Goal: Information Seeking & Learning: Understand process/instructions

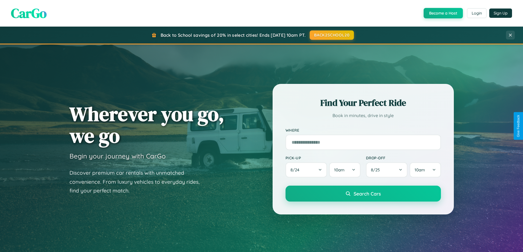
scroll to position [1057, 0]
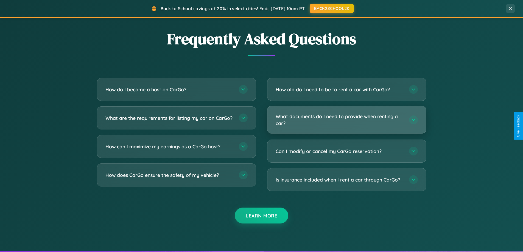
click at [346, 120] on h3 "What documents do I need to provide when renting a car?" at bounding box center [340, 119] width 128 height 13
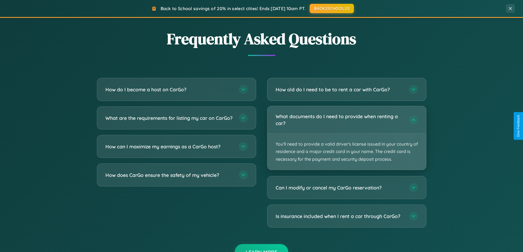
click at [346, 138] on p "You'll need to provide a valid driver's license issued in your country of resid…" at bounding box center [346, 152] width 159 height 36
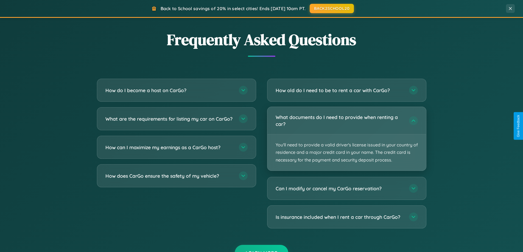
scroll to position [378, 0]
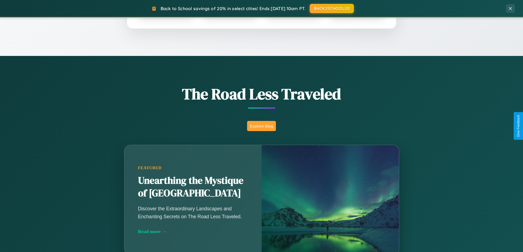
click at [261, 126] on button "Explore Blog" at bounding box center [261, 126] width 29 height 10
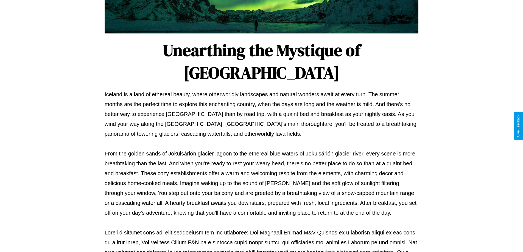
scroll to position [178, 0]
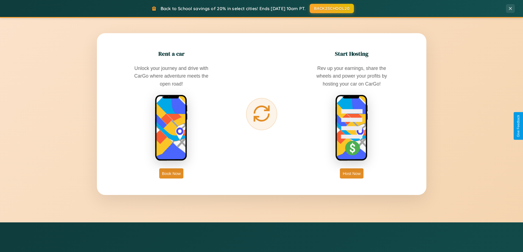
scroll to position [882, 0]
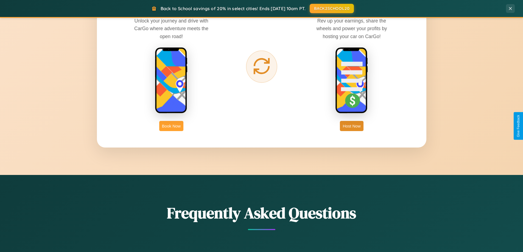
click at [171, 126] on button "Book Now" at bounding box center [171, 126] width 24 height 10
